Goal: Information Seeking & Learning: Compare options

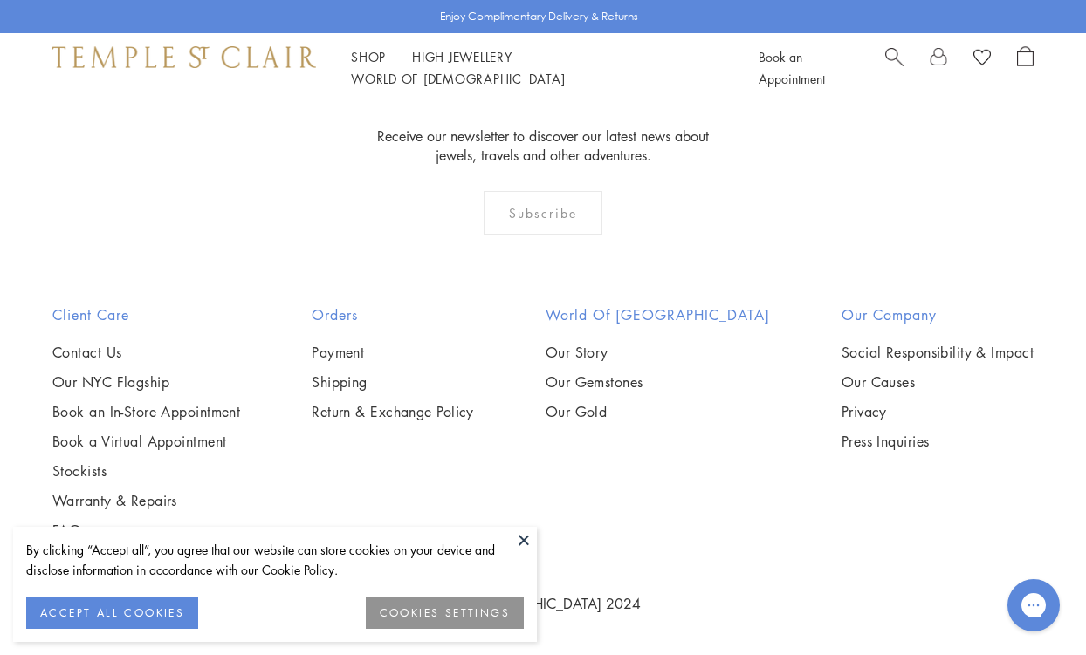
click at [525, 540] on button at bounding box center [524, 540] width 26 height 26
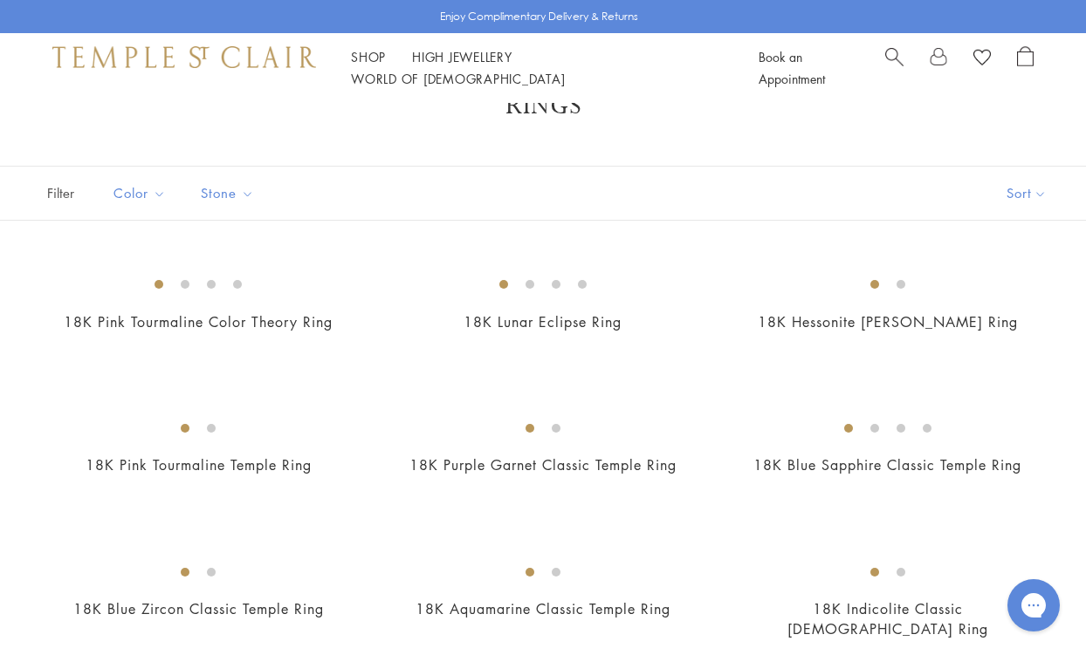
scroll to position [0, 0]
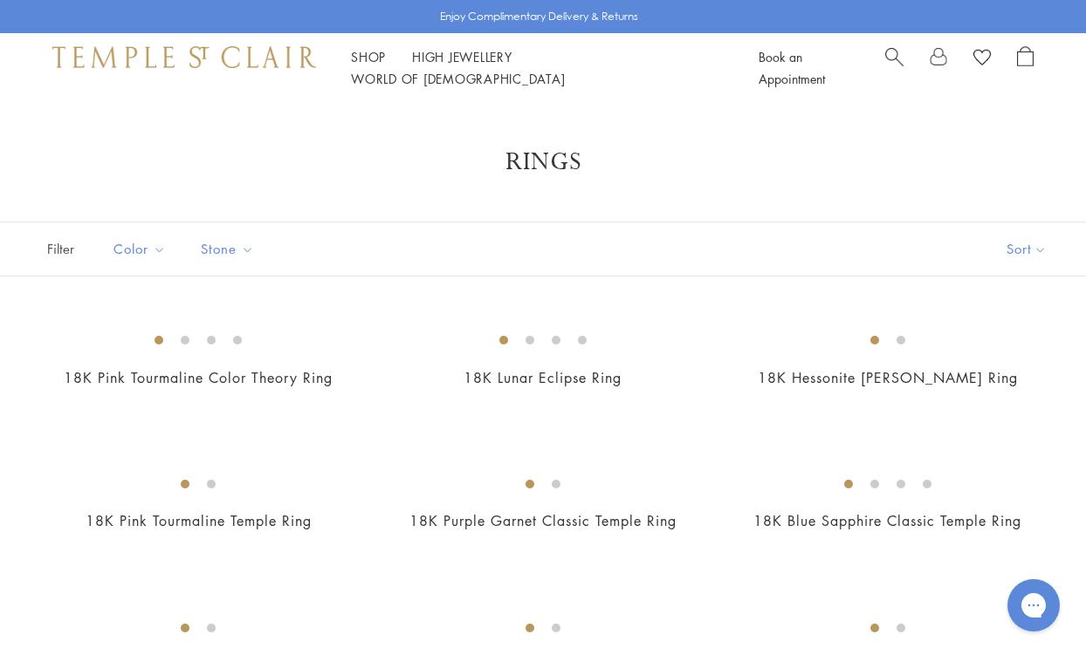
click at [718, 408] on div "18K Hessonite [PERSON_NAME] Ring €4.809,95" at bounding box center [869, 366] width 345 height 92
